Goal: Navigation & Orientation: Find specific page/section

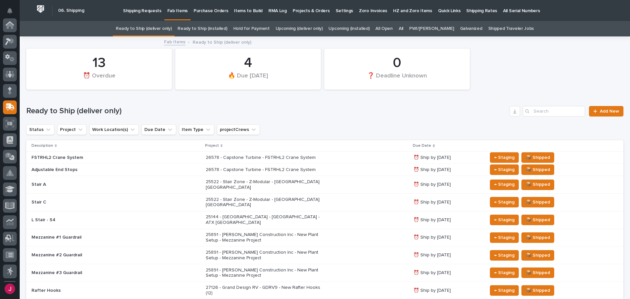
scroll to position [82, 0]
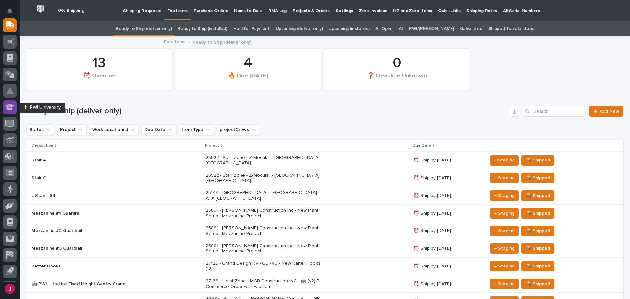
click at [11, 108] on icon at bounding box center [10, 107] width 10 height 7
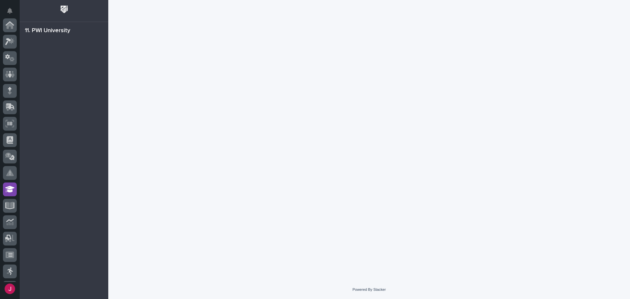
scroll to position [97, 0]
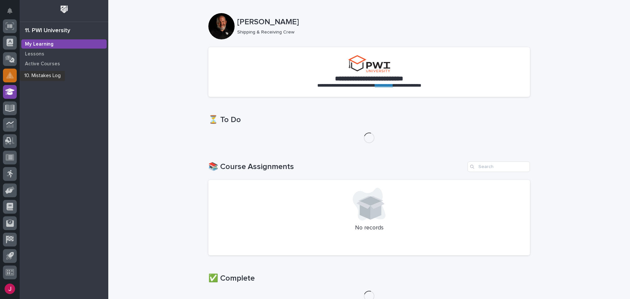
click at [14, 79] on div at bounding box center [10, 76] width 14 height 14
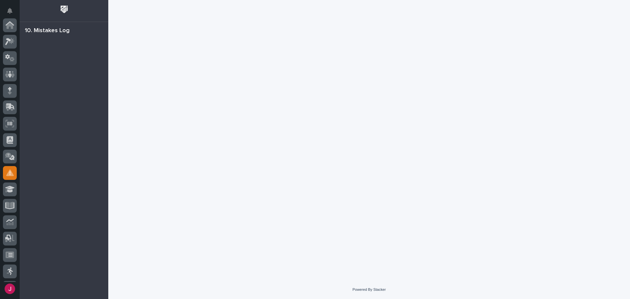
scroll to position [97, 0]
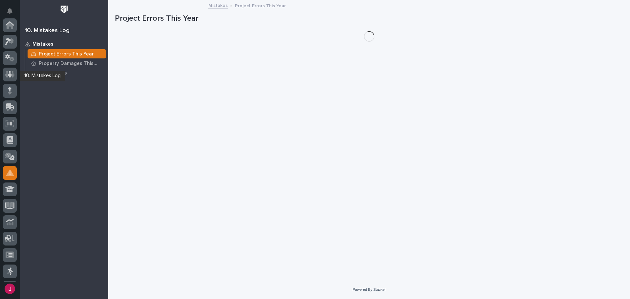
scroll to position [97, 0]
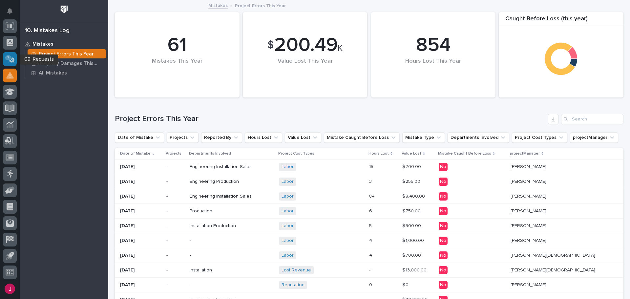
click at [10, 60] on icon at bounding box center [10, 59] width 7 height 7
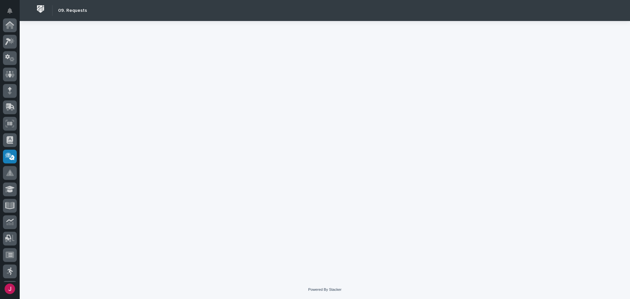
scroll to position [97, 0]
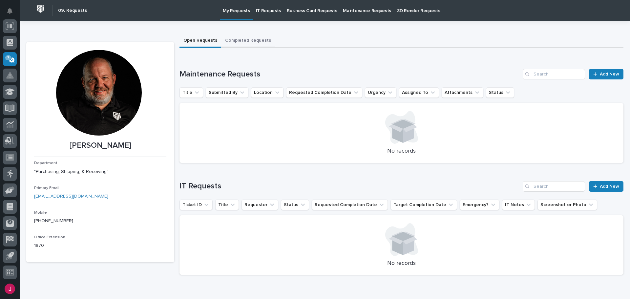
click at [239, 41] on button "Completed Requests" at bounding box center [248, 41] width 54 height 14
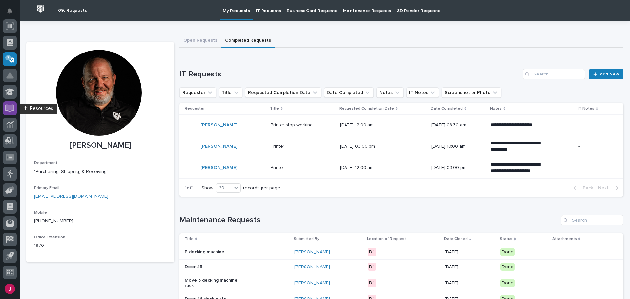
click at [9, 107] on icon at bounding box center [10, 107] width 8 height 6
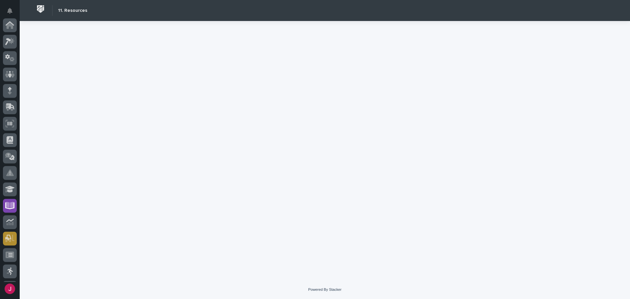
scroll to position [97, 0]
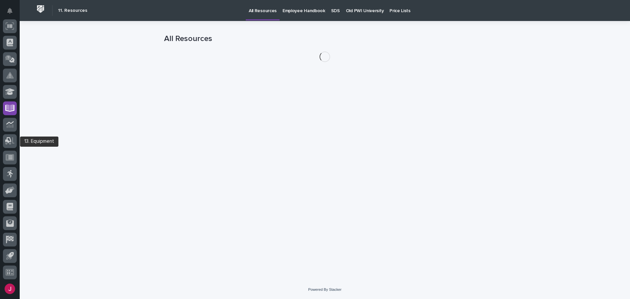
click at [9, 136] on div at bounding box center [10, 141] width 14 height 14
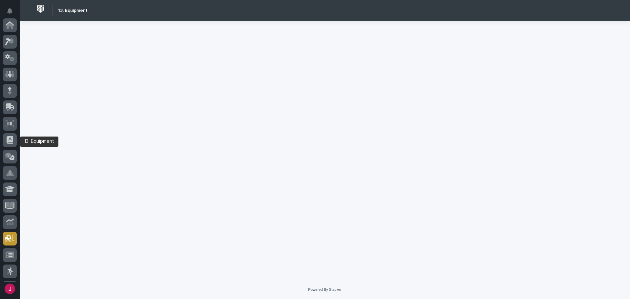
scroll to position [97, 0]
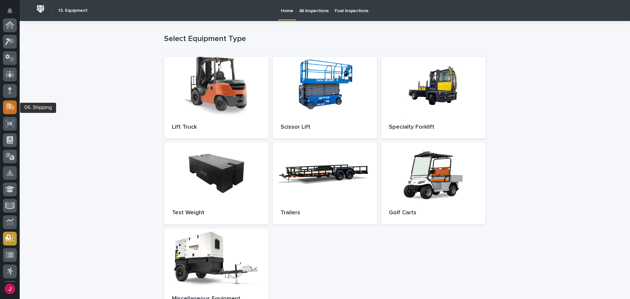
click at [8, 107] on icon at bounding box center [10, 106] width 9 height 6
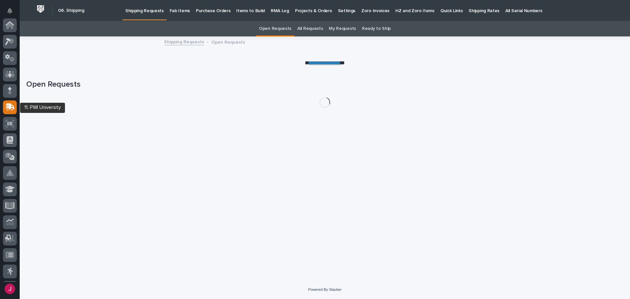
scroll to position [82, 0]
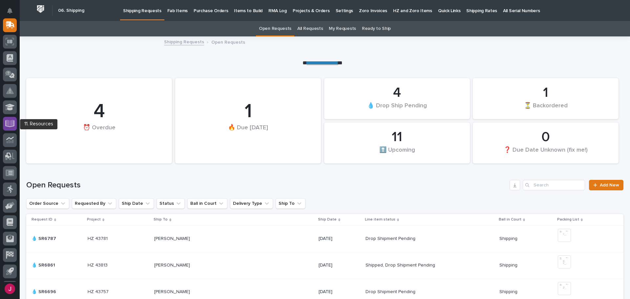
click at [10, 123] on icon at bounding box center [10, 124] width 10 height 8
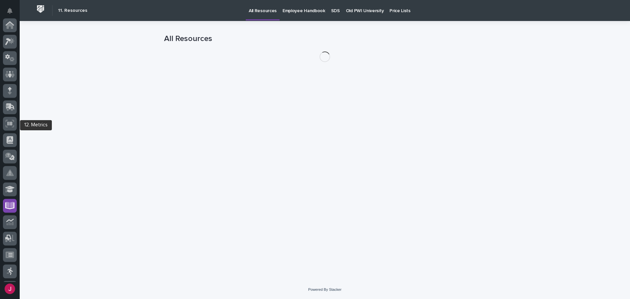
scroll to position [97, 0]
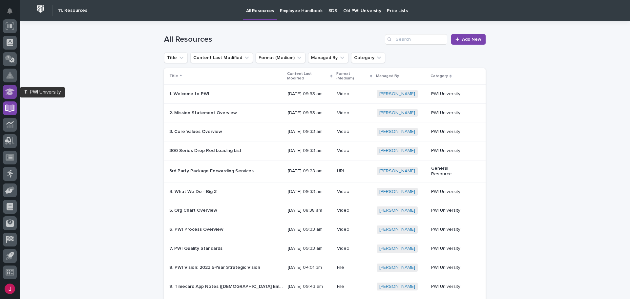
click at [11, 94] on icon at bounding box center [10, 91] width 10 height 7
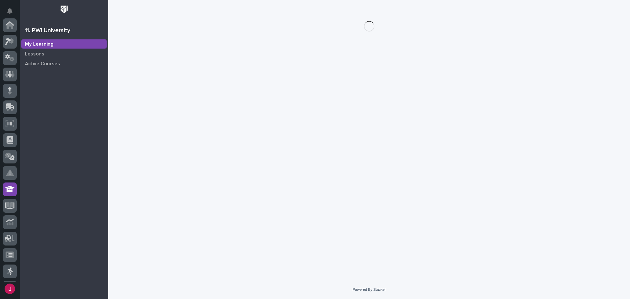
scroll to position [97, 0]
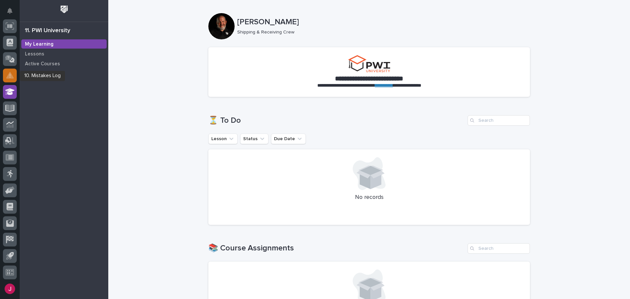
click at [12, 74] on icon at bounding box center [10, 76] width 8 height 8
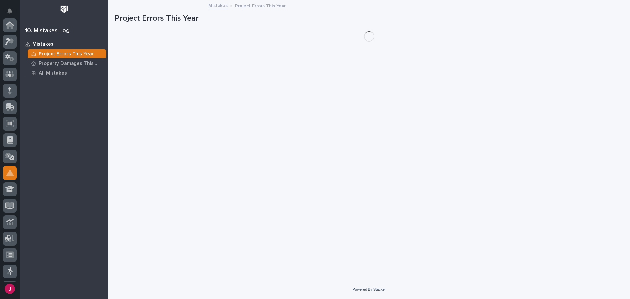
scroll to position [97, 0]
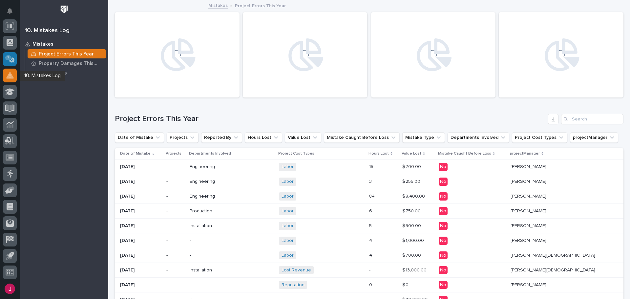
click at [11, 65] on div at bounding box center [10, 59] width 14 height 14
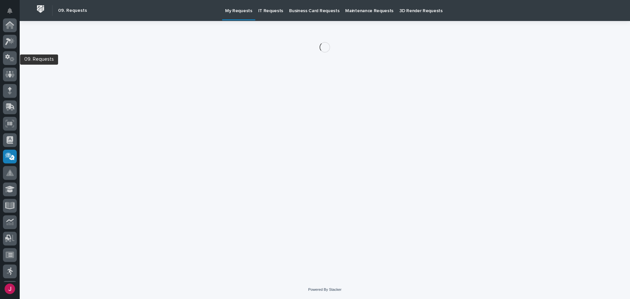
scroll to position [97, 0]
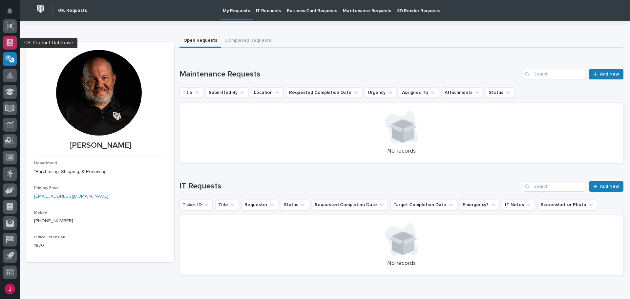
click at [11, 46] on icon at bounding box center [10, 43] width 7 height 8
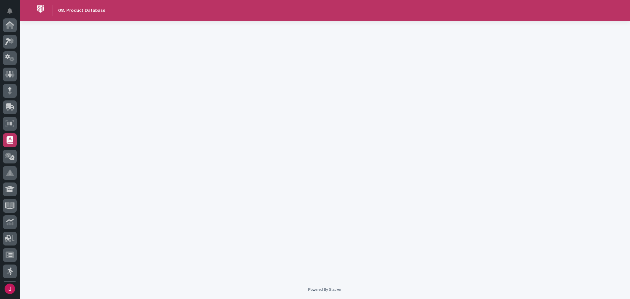
scroll to position [97, 0]
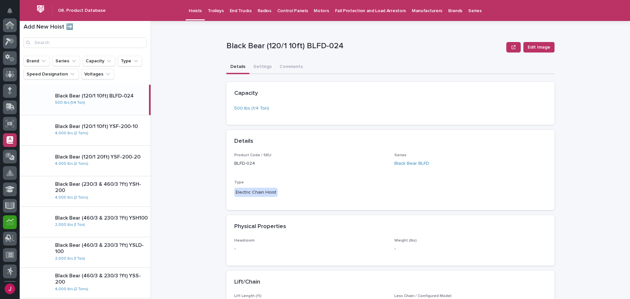
scroll to position [97, 0]
click at [11, 122] on icon at bounding box center [10, 125] width 8 height 8
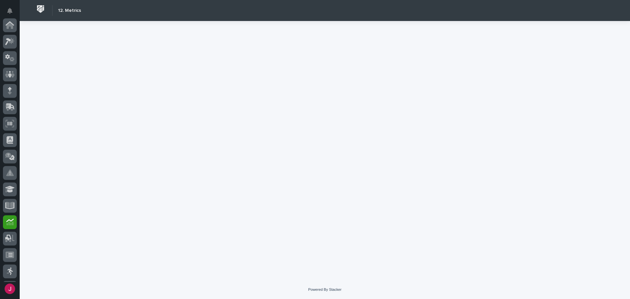
scroll to position [97, 0]
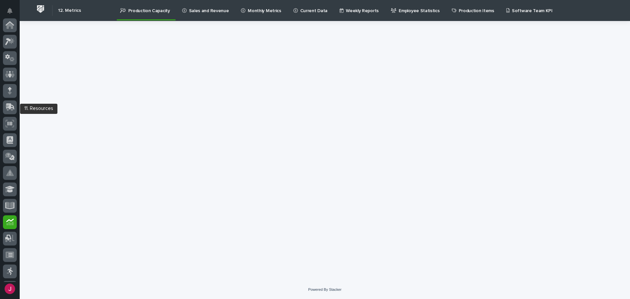
scroll to position [97, 0]
click at [10, 110] on icon at bounding box center [10, 107] width 8 height 6
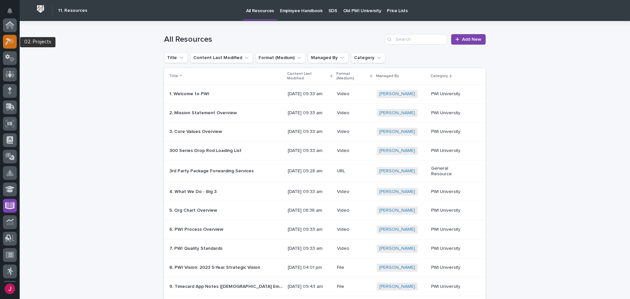
click at [11, 44] on icon at bounding box center [12, 40] width 6 height 7
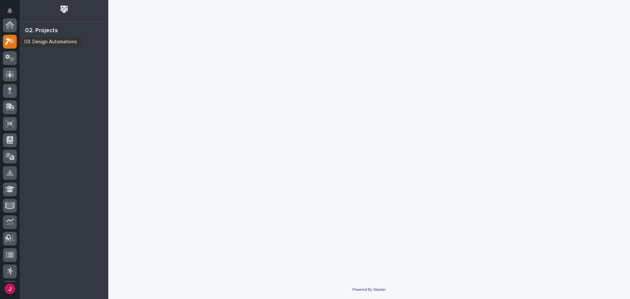
scroll to position [16, 0]
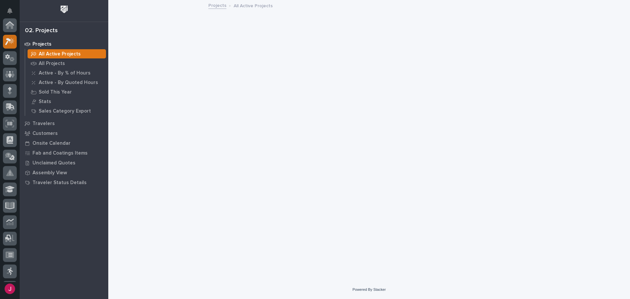
scroll to position [16, 0]
click at [11, 26] on icon at bounding box center [12, 24] width 6 height 7
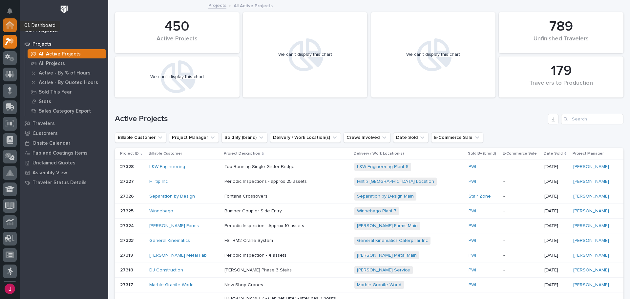
click at [12, 24] on icon at bounding box center [10, 23] width 9 height 4
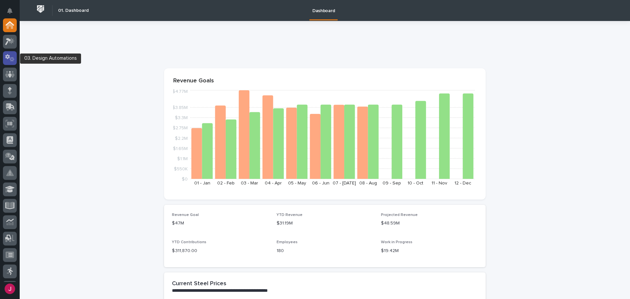
click at [7, 61] on icon at bounding box center [10, 58] width 10 height 8
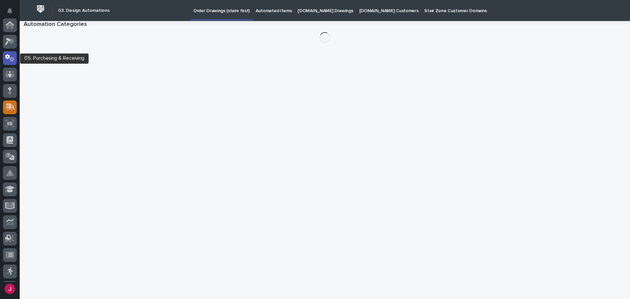
scroll to position [33, 0]
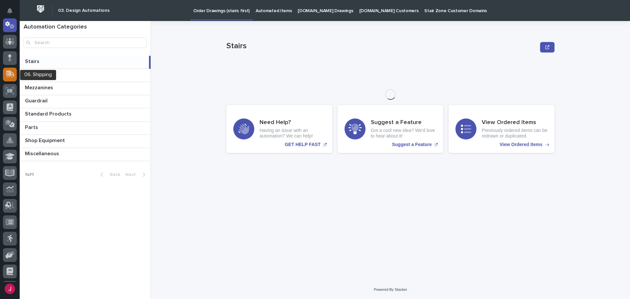
click at [9, 75] on icon at bounding box center [10, 74] width 9 height 6
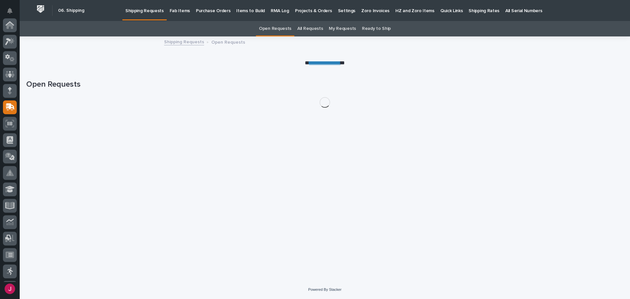
scroll to position [82, 0]
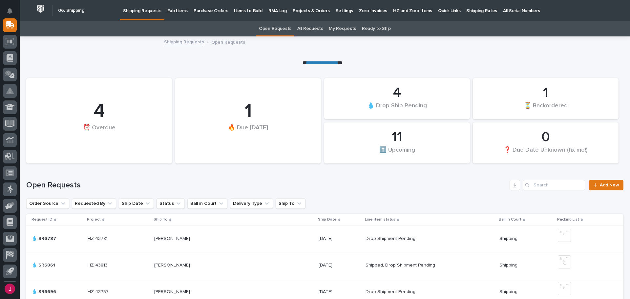
click at [438, 10] on p "Quick Links" at bounding box center [449, 7] width 23 height 14
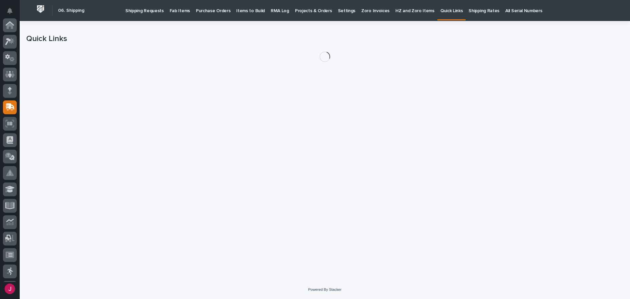
scroll to position [82, 0]
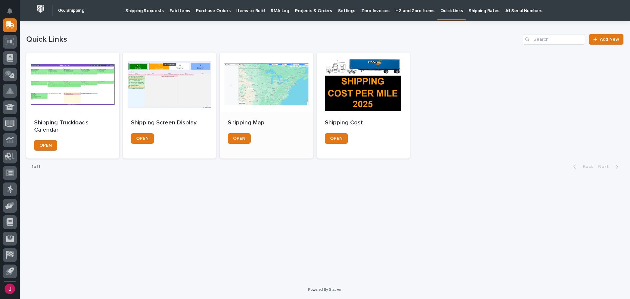
click at [252, 84] on div at bounding box center [266, 81] width 93 height 59
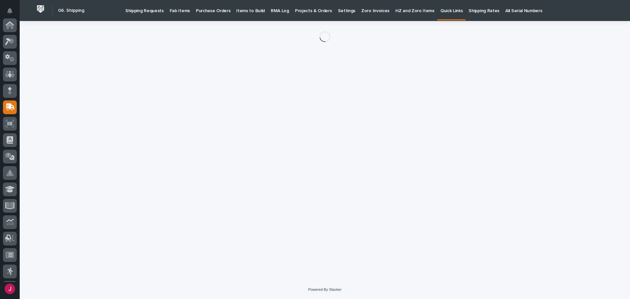
scroll to position [82, 0]
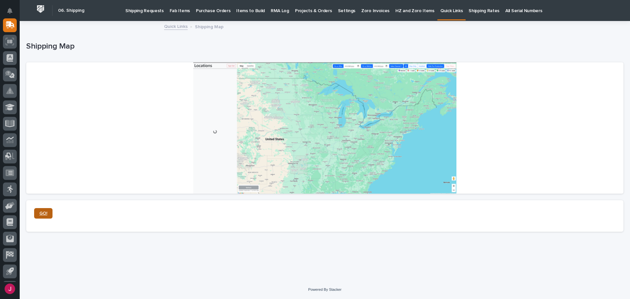
click at [40, 212] on span "GO!" at bounding box center [43, 213] width 8 height 5
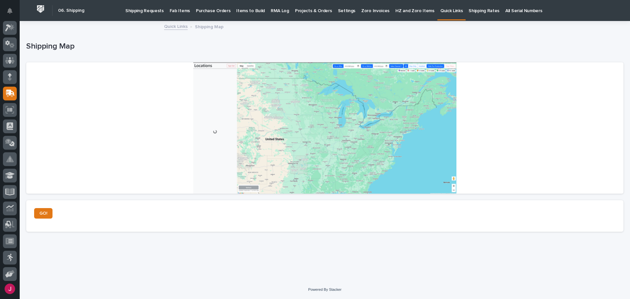
scroll to position [0, 0]
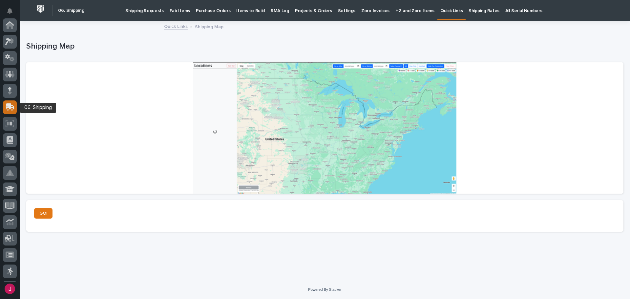
click at [11, 109] on icon at bounding box center [9, 108] width 8 height 6
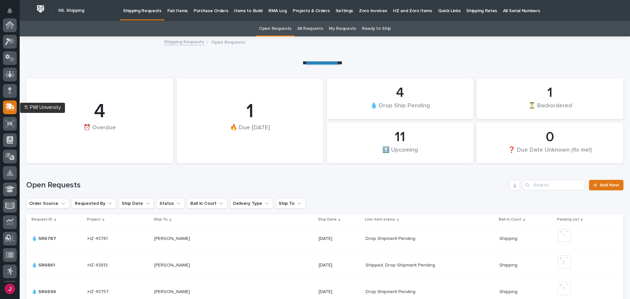
scroll to position [82, 0]
